Goal: Task Accomplishment & Management: Use online tool/utility

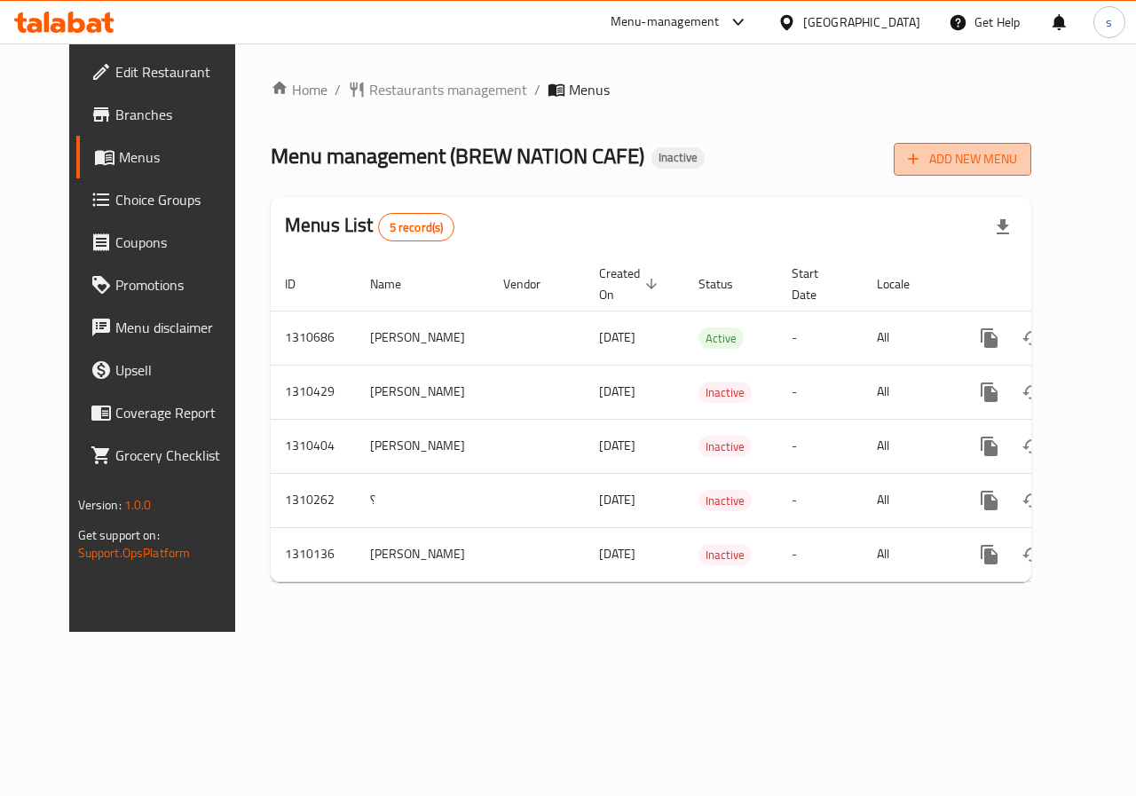
click at [1017, 161] on span "Add New Menu" at bounding box center [962, 159] width 109 height 22
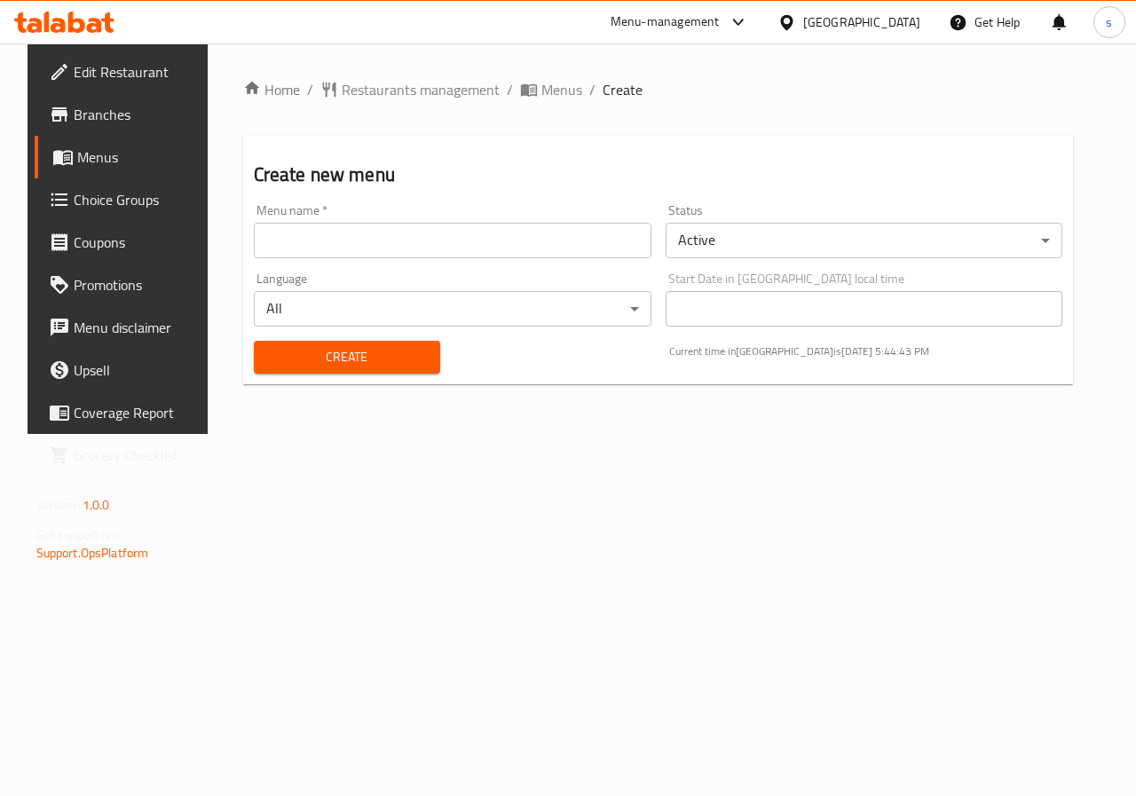
click at [533, 247] on input "text" at bounding box center [453, 241] width 398 height 36
click at [413, 249] on input "Shahd 7594" at bounding box center [453, 241] width 398 height 36
type input "Shahd"
click at [767, 246] on body "​ Menu-management [GEOGRAPHIC_DATA] Get Help s Edit Restaurant Branches Menus C…" at bounding box center [568, 419] width 1136 height 753
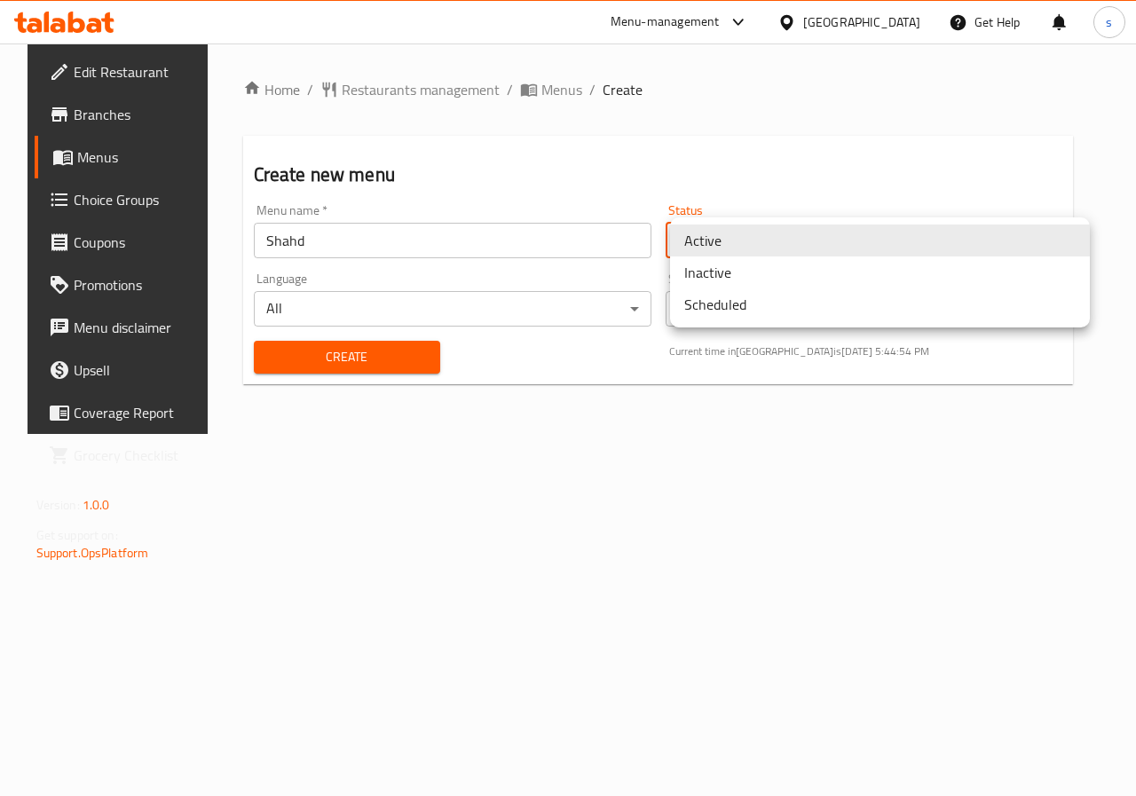
drag, startPoint x: 798, startPoint y: 273, endPoint x: 613, endPoint y: 296, distance: 186.2
click at [779, 273] on li "Inactive" at bounding box center [880, 273] width 420 height 32
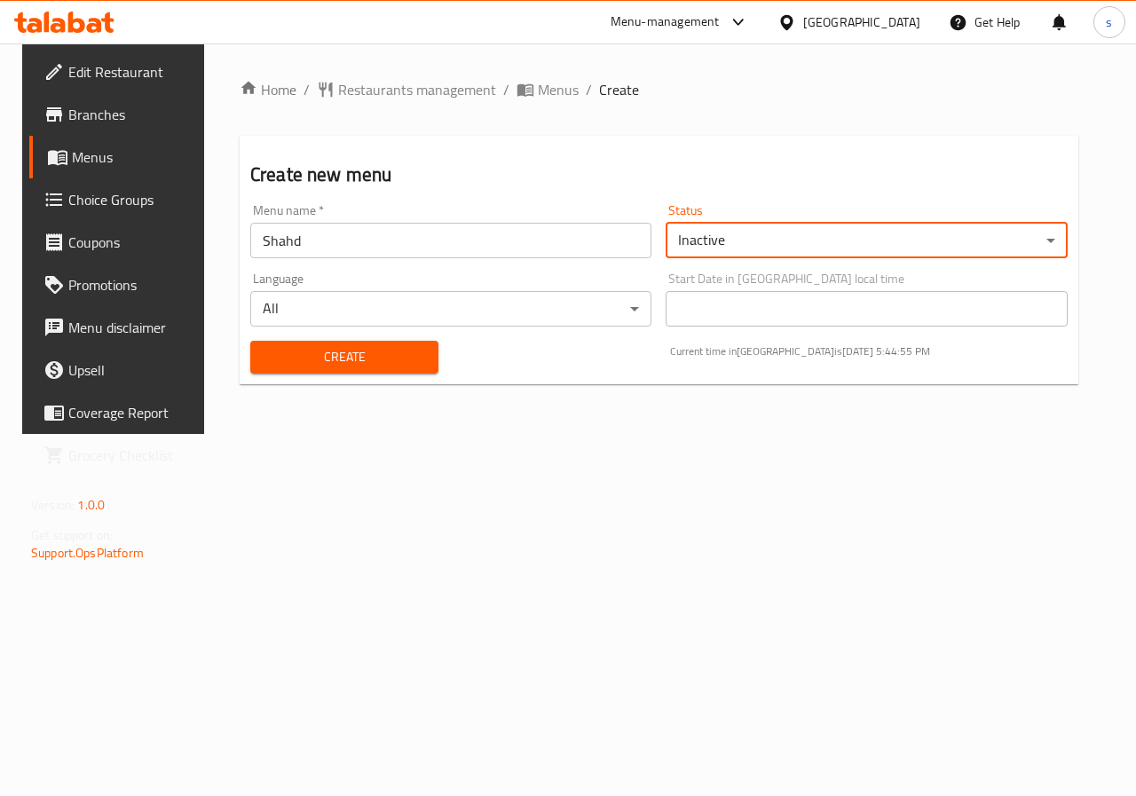
click at [384, 344] on button "Create" at bounding box center [344, 357] width 188 height 33
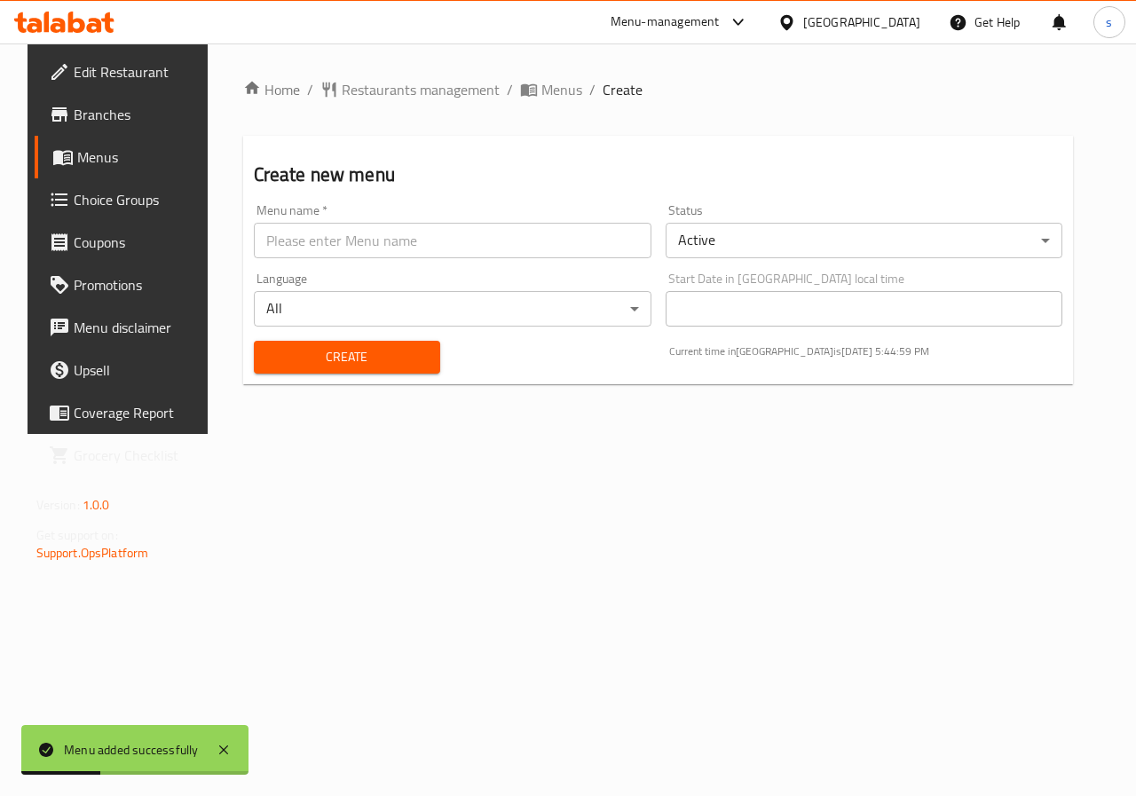
click at [173, 756] on div "Menu added successfully" at bounding box center [131, 750] width 135 height 20
click at [76, 78] on span "Edit Restaurant" at bounding box center [139, 71] width 130 height 21
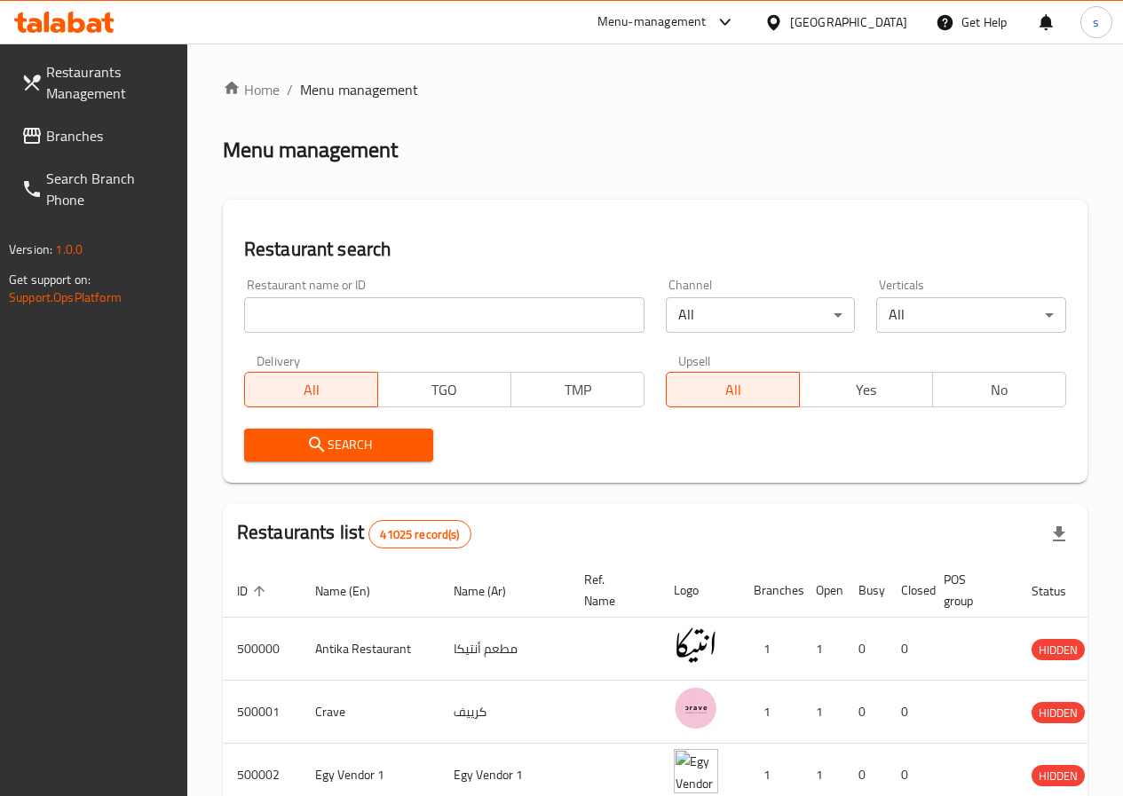
click at [107, 110] on link "Restaurants Management" at bounding box center [97, 83] width 180 height 64
